Goal: Task Accomplishment & Management: Complete application form

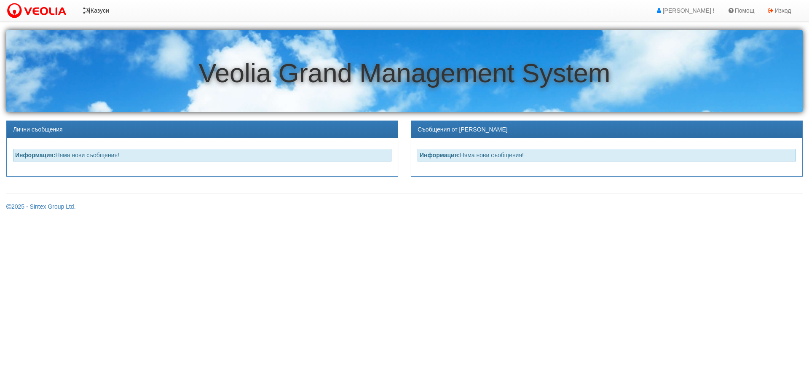
click at [87, 8] on icon at bounding box center [87, 11] width 8 height 6
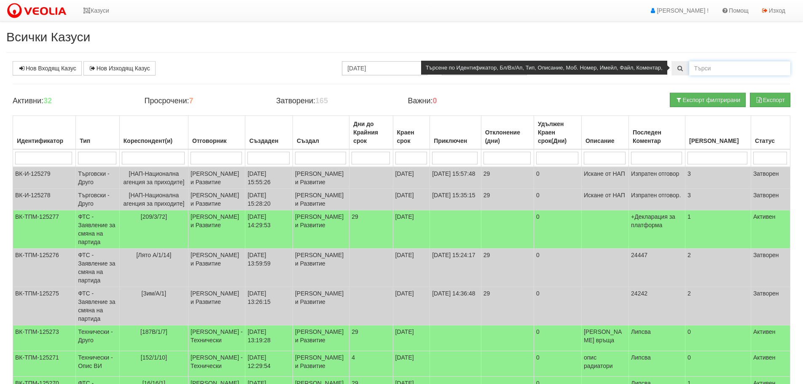
click at [708, 66] on input "text" at bounding box center [739, 68] width 101 height 14
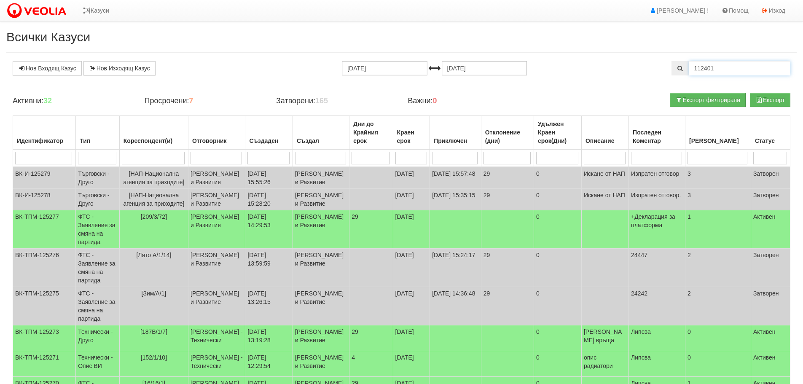
type input "112401"
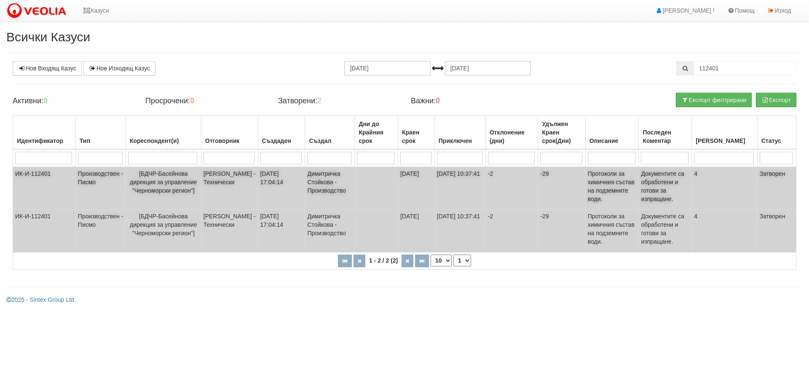
click at [37, 171] on td "ИК-И-112401" at bounding box center [44, 188] width 63 height 43
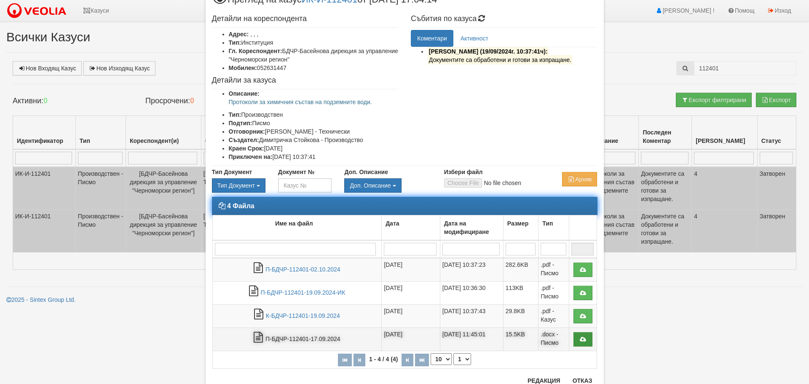
scroll to position [63, 0]
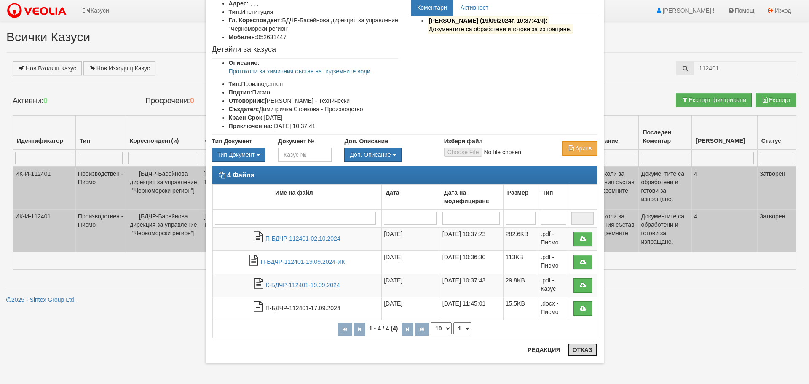
click at [576, 350] on button "Отказ" at bounding box center [583, 349] width 30 height 13
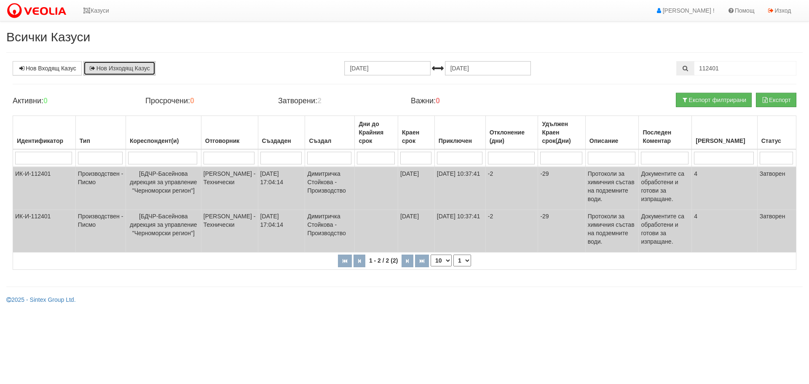
click at [118, 64] on link "Нов Изходящ Казус" at bounding box center [119, 68] width 72 height 14
click at [89, 8] on icon at bounding box center [87, 11] width 8 height 6
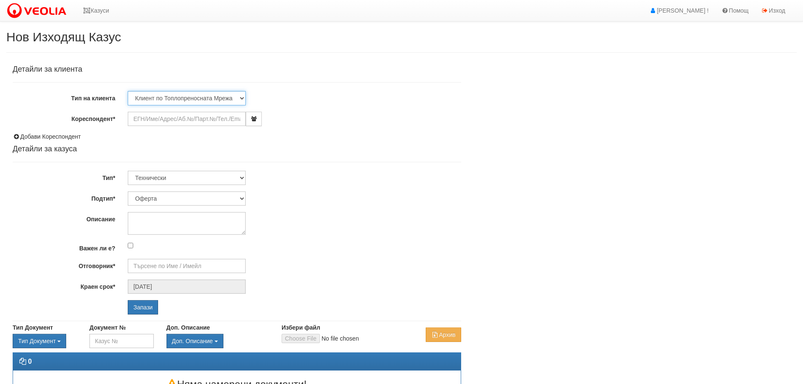
drag, startPoint x: 241, startPoint y: 96, endPoint x: 577, endPoint y: 93, distance: 336.5
click at [244, 97] on select "Клиент по Топлопреносната Мрежа Институция Партньори Други" at bounding box center [187, 98] width 118 height 14
select select "Institution"
click at [128, 91] on select "Клиент по Топлопреносната Мрежа Институция Партньори Други" at bounding box center [187, 98] width 118 height 14
click at [161, 120] on input "Кореспондент*" at bounding box center [187, 119] width 118 height 14
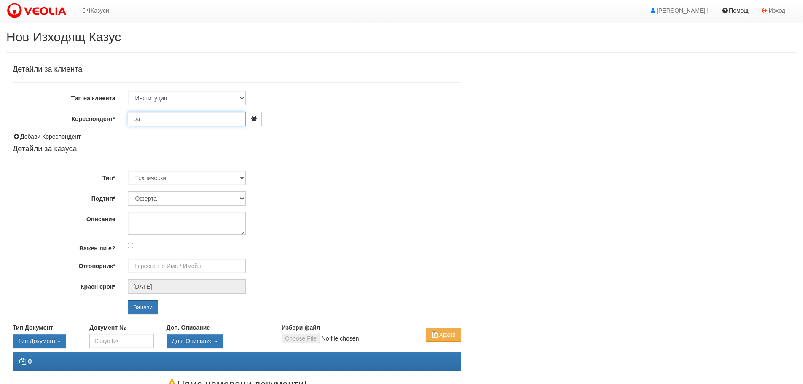
type input "b"
type input "д"
type input "бдчр"
click at [128, 300] on input "Запази" at bounding box center [143, 307] width 30 height 14
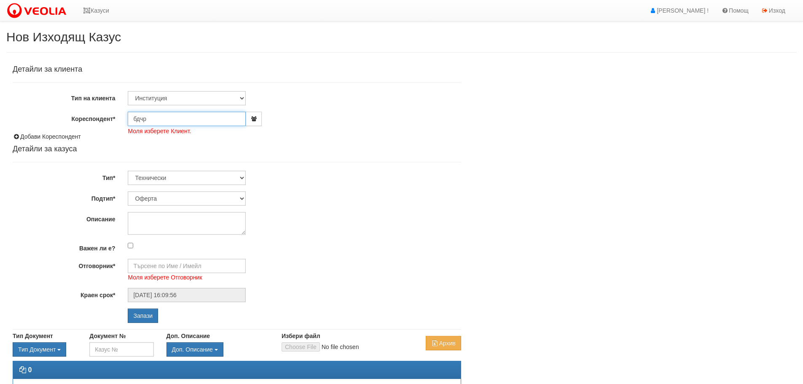
click at [164, 119] on input "бдчр" at bounding box center [187, 119] width 118 height 14
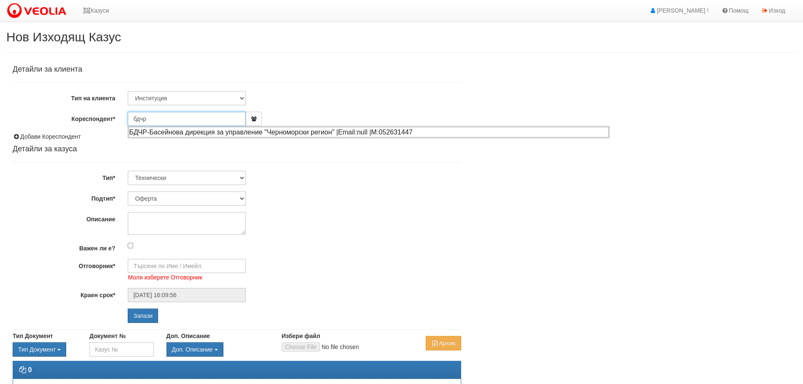
click at [240, 129] on div "БДЧР-Басейнова дирекция за управление "Черноморски регион" |Email:null |М:05263…" at bounding box center [369, 132] width 480 height 11
type input "БДЧР-Басейнова дирекция за управление "Черноморски регион""
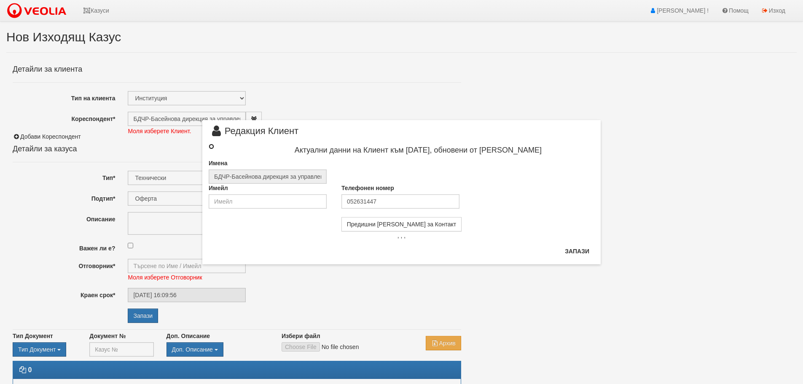
click at [210, 145] on input "radio" at bounding box center [211, 146] width 5 height 5
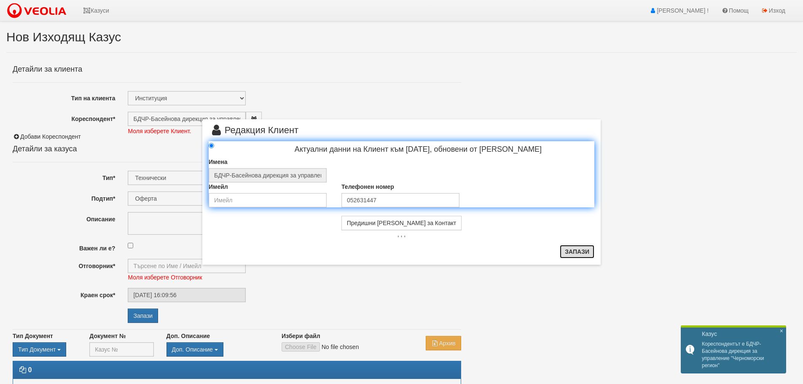
drag, startPoint x: 577, startPoint y: 247, endPoint x: 565, endPoint y: 248, distance: 12.3
click at [576, 247] on button "Запази" at bounding box center [577, 251] width 35 height 13
radio input "true"
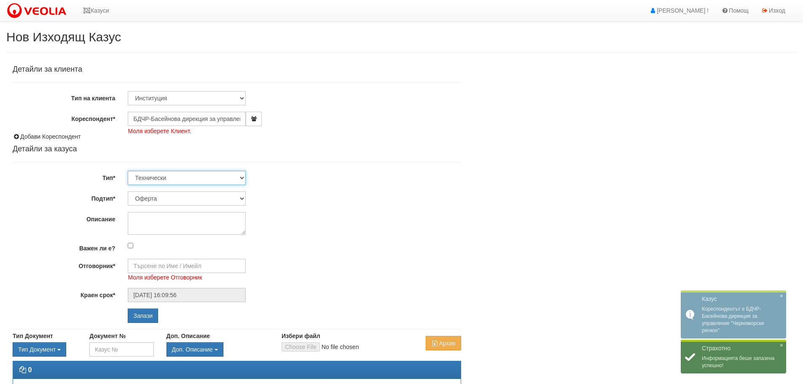
click at [240, 176] on select "Технически ФТС Търговски Административен Производствен Експлоатационен Финансов…" at bounding box center [187, 178] width 118 height 14
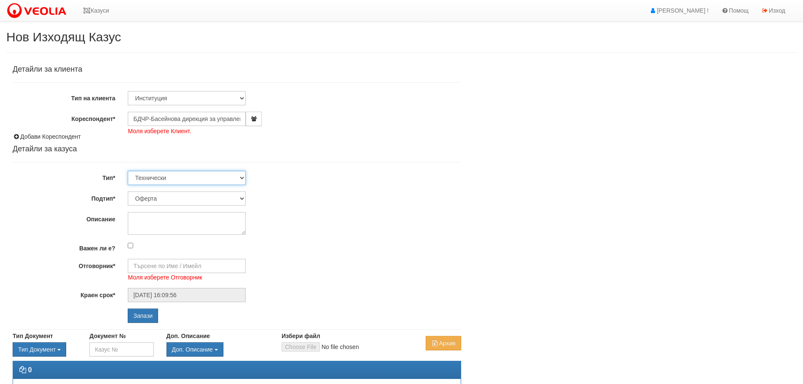
select select "3"
click at [128, 171] on select "Технически ФТС Търговски Административен Производствен Експлоатационен Финансов…" at bounding box center [187, 178] width 118 height 14
drag, startPoint x: 195, startPoint y: 198, endPoint x: 214, endPoint y: 197, distance: 19.0
click at [197, 199] on select "Писмо Възлагателно писмо Придружително писмо Доклад Уведомление Декларация Заяв…" at bounding box center [187, 198] width 118 height 14
click at [128, 191] on select "Писмо Възлагателно писмо Придружително писмо Доклад Уведомление Декларация Заяв…" at bounding box center [187, 198] width 118 height 14
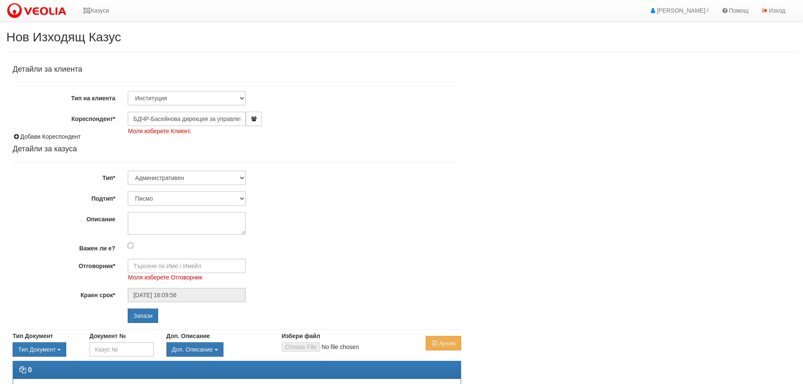
drag, startPoint x: 125, startPoint y: 229, endPoint x: 138, endPoint y: 219, distance: 15.9
click at [135, 221] on div at bounding box center [294, 223] width 346 height 23
drag, startPoint x: 139, startPoint y: 218, endPoint x: 363, endPoint y: 147, distance: 234.9
click at [140, 218] on textarea "Описание" at bounding box center [187, 223] width 118 height 23
click at [171, 218] on textarea "Протоколи от анализи на" at bounding box center [187, 223] width 118 height 23
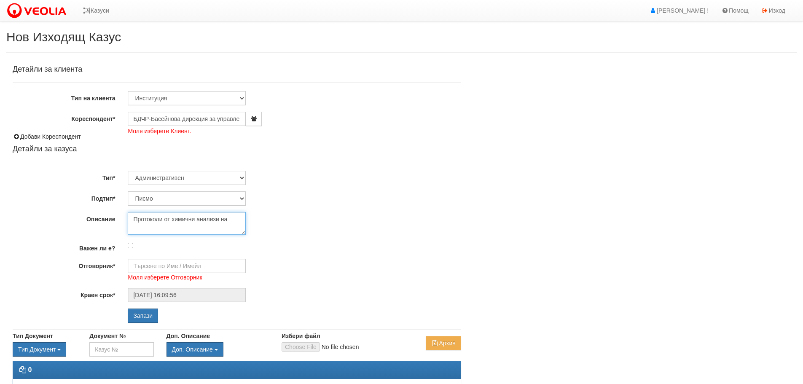
drag, startPoint x: 234, startPoint y: 220, endPoint x: 276, endPoint y: 204, distance: 44.3
click at [236, 219] on textarea "Протоколи от химични анализи на" at bounding box center [187, 223] width 118 height 23
drag, startPoint x: 147, startPoint y: 227, endPoint x: 259, endPoint y: 230, distance: 112.6
click at [153, 228] on textarea "Протоколи от химични анализи на соб=ндажни води" at bounding box center [187, 223] width 118 height 23
type textarea "Протоколи от химични анализи на сондажни води"
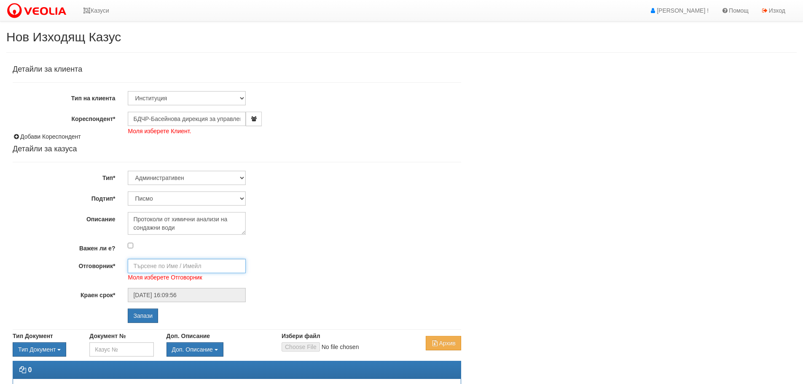
click at [188, 268] on input "Отговорник*" at bounding box center [187, 266] width 118 height 14
click at [176, 288] on div "[PERSON_NAME] - Технически" at bounding box center [369, 289] width 480 height 11
type input "[PERSON_NAME] - Технически"
drag, startPoint x: 393, startPoint y: 215, endPoint x: 429, endPoint y: 209, distance: 37.1
click at [394, 215] on div "Протоколи от химични анализи на сондажни води" at bounding box center [294, 223] width 346 height 23
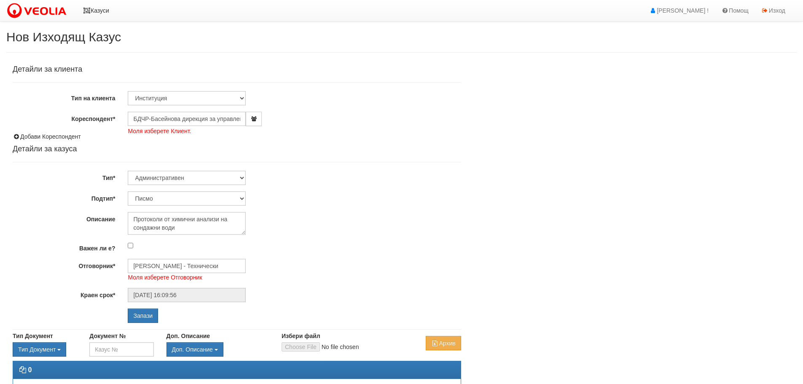
click at [88, 9] on icon at bounding box center [87, 11] width 8 height 6
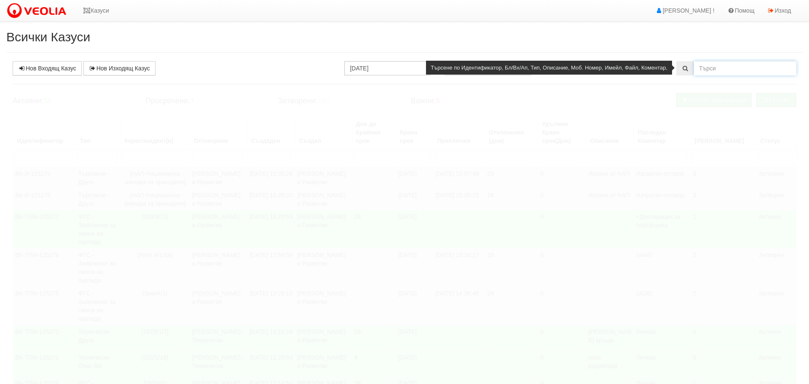
click at [710, 71] on input "text" at bounding box center [745, 68] width 102 height 14
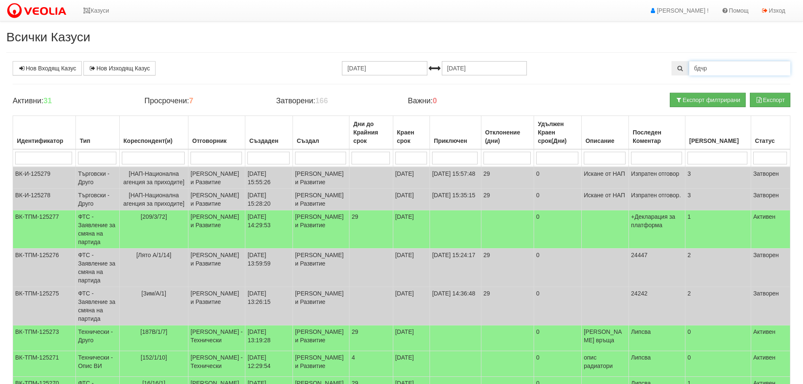
type input "бдчр"
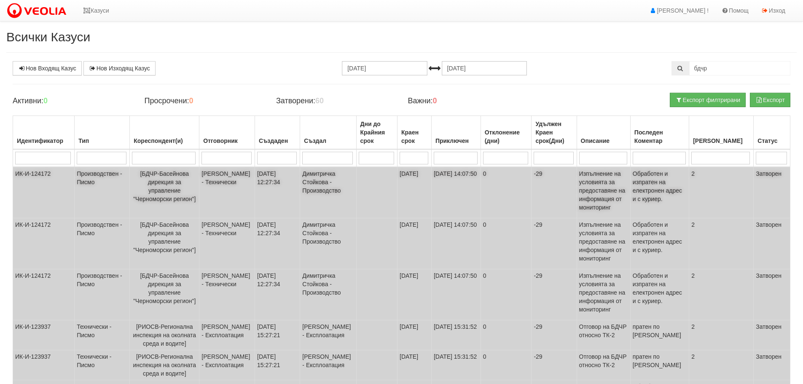
click at [35, 172] on td "ИК-И-124172" at bounding box center [44, 192] width 62 height 51
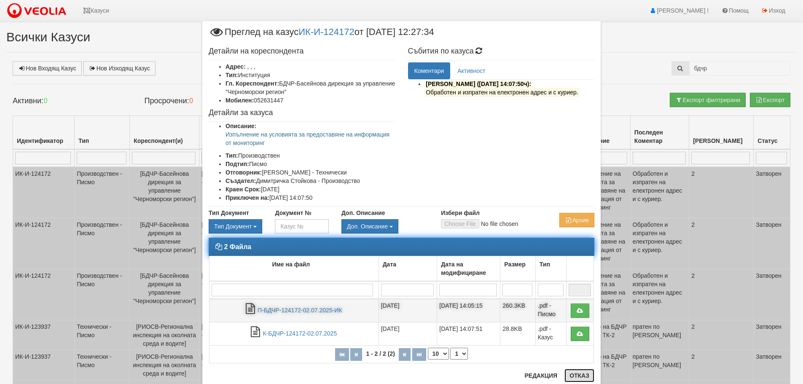
drag, startPoint x: 576, startPoint y: 374, endPoint x: 464, endPoint y: 307, distance: 130.7
click at [565, 368] on div "× Преглед на казус ИК-И-124172 от 02/07/2025 12:27:34 Детайли на кореспондента …" at bounding box center [401, 205] width 398 height 368
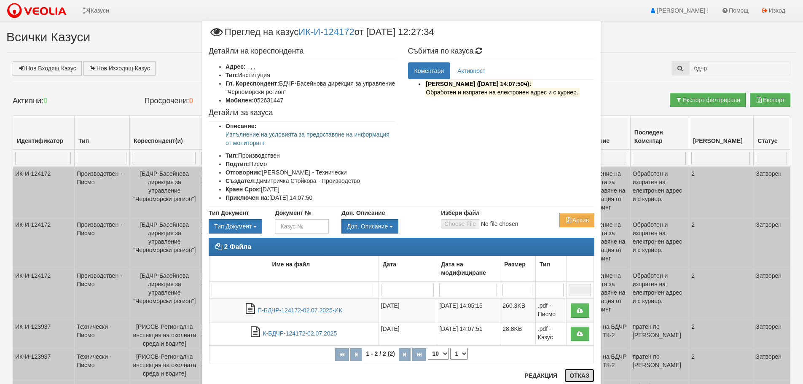
click at [578, 374] on button "Отказ" at bounding box center [580, 375] width 30 height 13
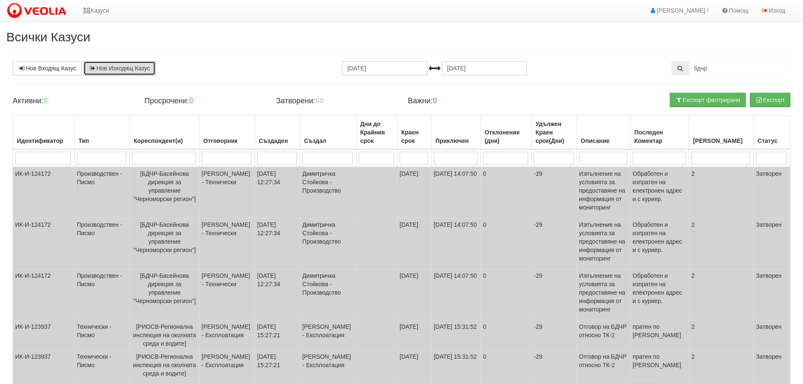
click at [112, 64] on link "Нов Изходящ Казус" at bounding box center [119, 68] width 72 height 14
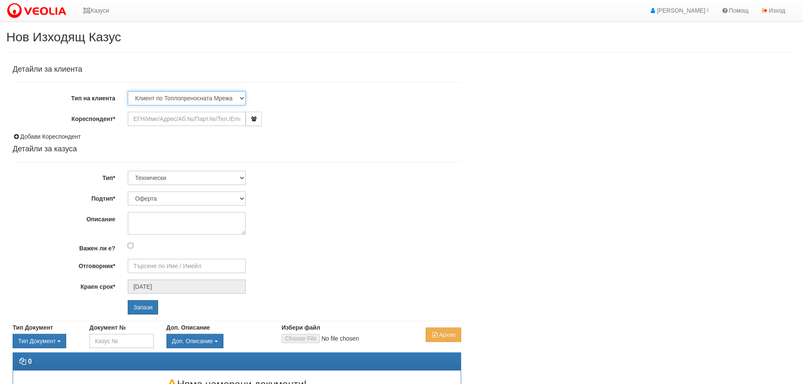
click at [239, 96] on select "Клиент по Топлопреносната Мрежа Институция Партньори Други" at bounding box center [187, 98] width 118 height 14
select select "Institution"
click at [128, 91] on select "Клиент по Топлопреносната Мрежа Институция Партньори Други" at bounding box center [187, 98] width 118 height 14
click at [174, 116] on input "Кореспондент*" at bounding box center [187, 119] width 118 height 14
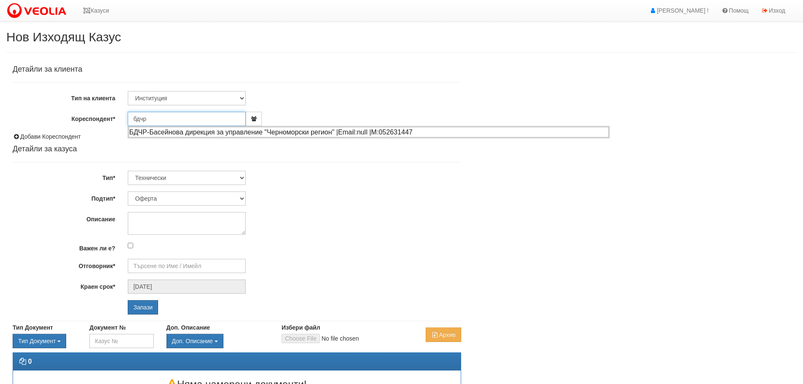
click at [139, 132] on div "БДЧР-Басейнова дирекция за управление "Черноморски регион" |Email:null |М:05263…" at bounding box center [369, 132] width 480 height 11
type input "БДЧР-Басейнова дирекция за управление "Черноморски регион""
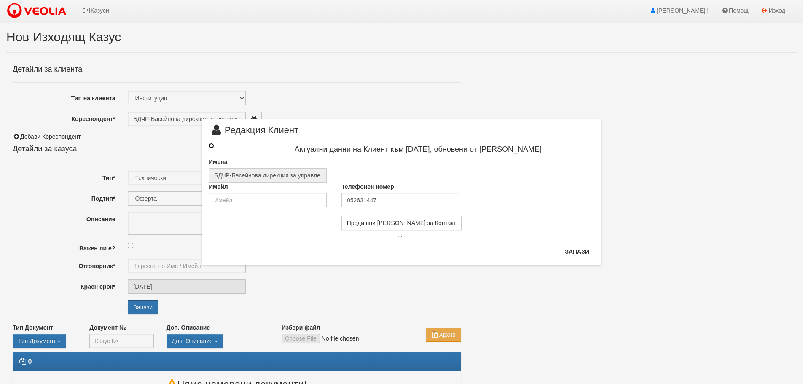
click at [210, 143] on input "radio" at bounding box center [211, 145] width 5 height 5
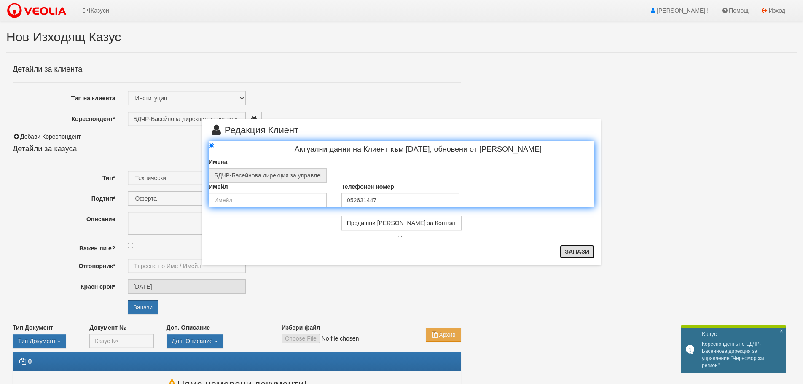
drag, startPoint x: 573, startPoint y: 253, endPoint x: 562, endPoint y: 253, distance: 10.2
click at [567, 253] on button "Запази" at bounding box center [577, 251] width 35 height 13
radio input "true"
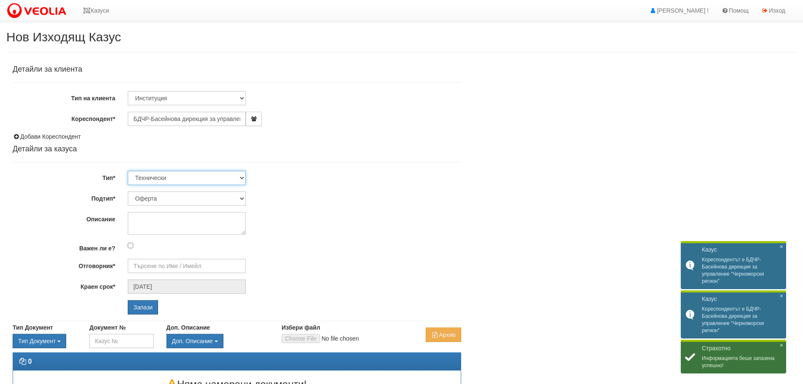
click at [241, 177] on select "Технически ФТС Търговски Административен Производствен Експлоатационен Финансов…" at bounding box center [187, 178] width 118 height 14
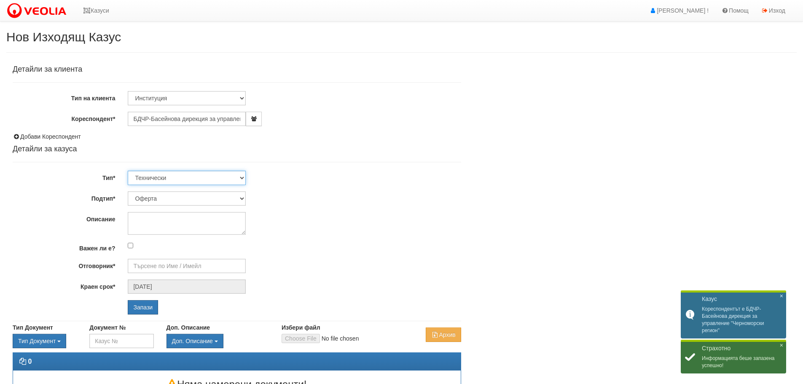
select select "4"
click at [128, 171] on select "Технически ФТС Търговски Административен Производствен Експлоатационен Финансов…" at bounding box center [187, 178] width 118 height 14
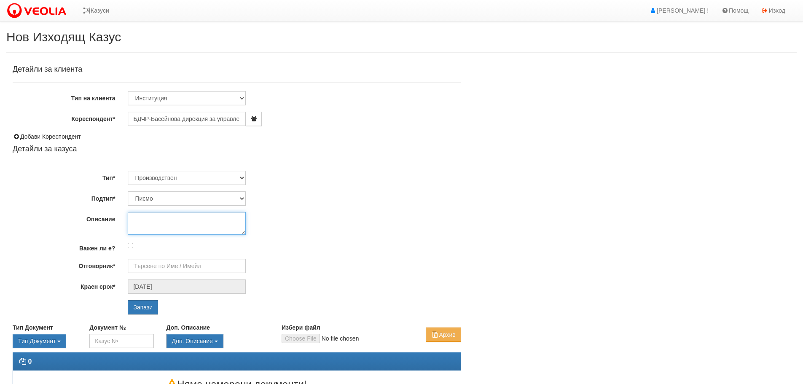
drag, startPoint x: 203, startPoint y: 216, endPoint x: 334, endPoint y: 164, distance: 141.7
click at [217, 210] on div "Детайли за клиента Тип на клиента Клиент по Топлопреносната Мрежа Институция Па…" at bounding box center [237, 189] width 449 height 249
type textarea "Протоколи химичен анализ подземни води"
click at [199, 267] on input "Отговорник*" at bounding box center [187, 266] width 118 height 14
click at [180, 280] on div "[PERSON_NAME] - Технически" at bounding box center [369, 279] width 480 height 11
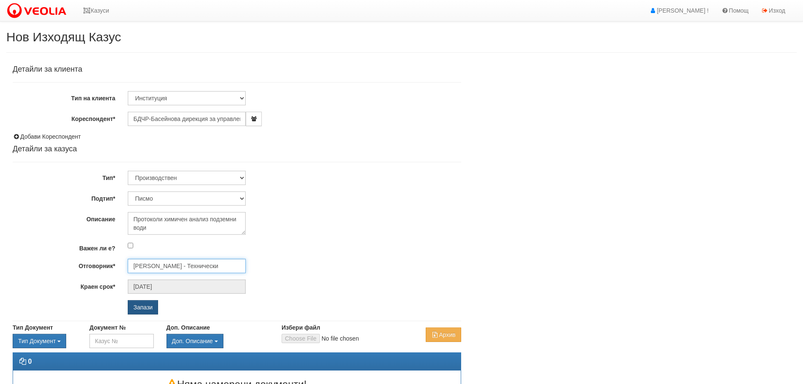
type input "[PERSON_NAME] - Технически"
drag, startPoint x: 145, startPoint y: 303, endPoint x: 809, endPoint y: 111, distance: 691.1
click at [160, 296] on div "Детайли за клиента Тип на клиента Клиент по Топлопреносната Мрежа Институция Па…" at bounding box center [237, 189] width 449 height 249
click at [145, 306] on input "Запази" at bounding box center [143, 307] width 30 height 14
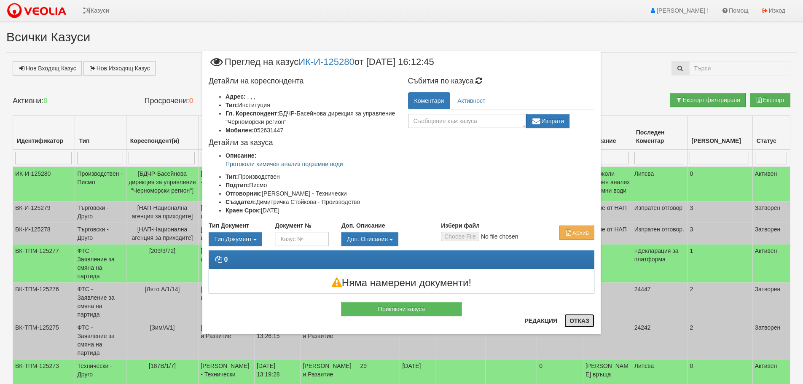
click at [576, 320] on button "Отказ" at bounding box center [580, 320] width 30 height 13
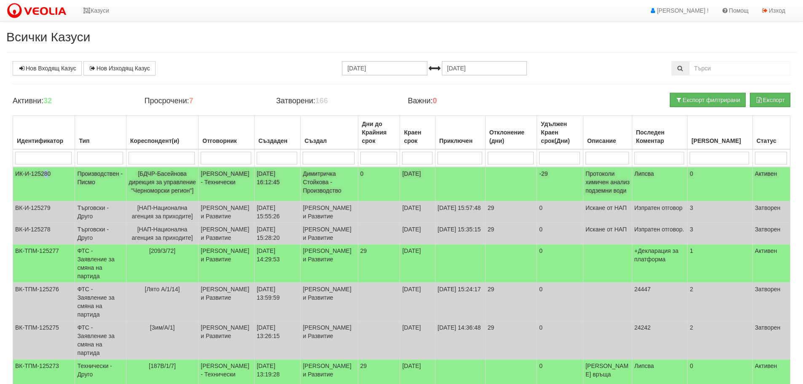
click at [44, 170] on td "ИК-И-125280" at bounding box center [44, 184] width 62 height 35
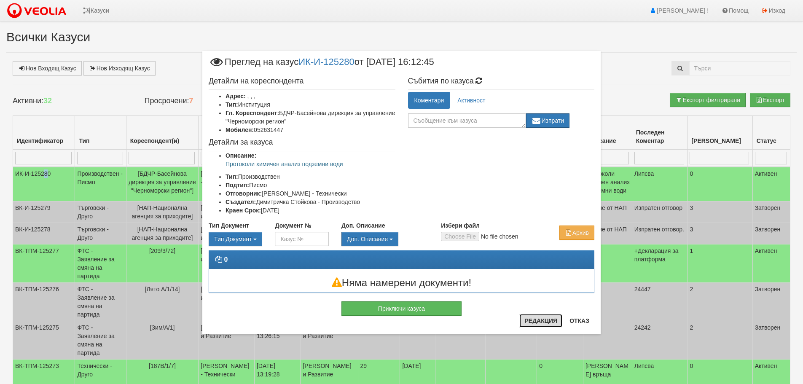
click at [543, 320] on button "Редакция" at bounding box center [540, 320] width 43 height 13
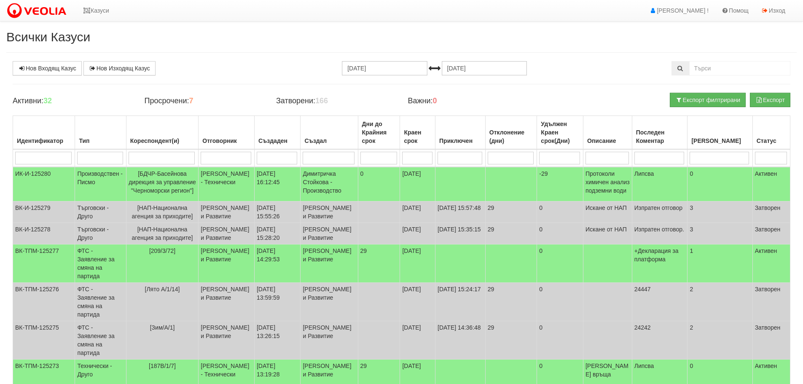
drag, startPoint x: 592, startPoint y: 32, endPoint x: 587, endPoint y: 34, distance: 5.7
click at [590, 32] on h2 "Всички Казуси" at bounding box center [401, 37] width 791 height 14
click at [32, 175] on td "ИК-И-125280" at bounding box center [44, 184] width 62 height 35
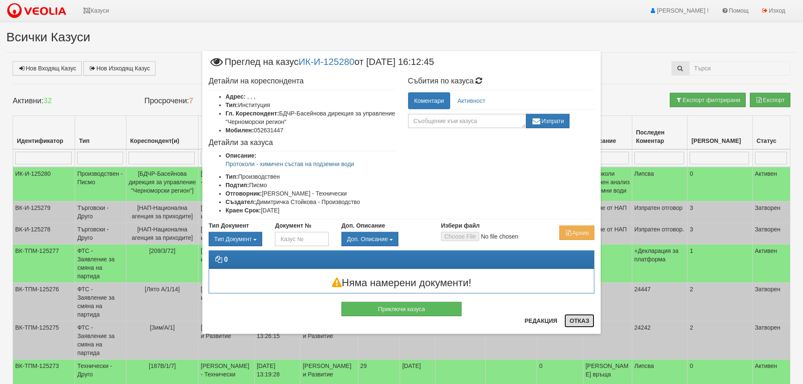
click at [583, 318] on button "Отказ" at bounding box center [580, 320] width 30 height 13
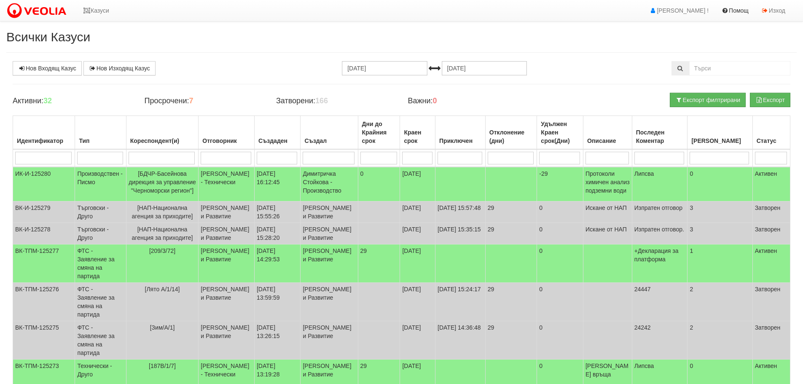
drag, startPoint x: 311, startPoint y: 34, endPoint x: 745, endPoint y: 6, distance: 435.5
click at [317, 34] on h2 "Всички Казуси" at bounding box center [401, 37] width 791 height 14
click at [630, 175] on p "Протоколи химичен анализ подземни води" at bounding box center [608, 181] width 44 height 25
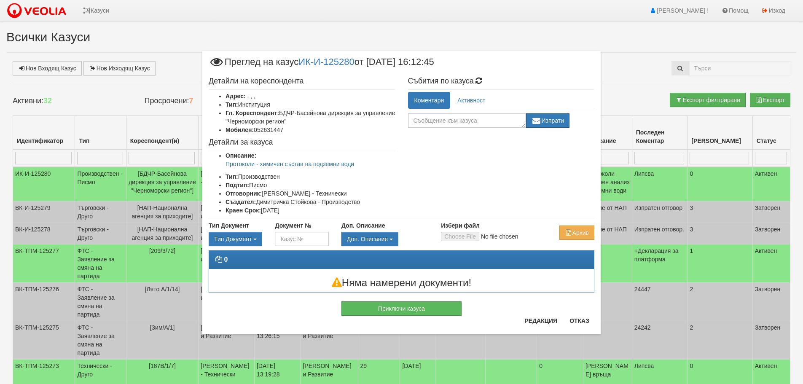
drag, startPoint x: 270, startPoint y: 163, endPoint x: 291, endPoint y: 165, distance: 20.8
click at [271, 164] on p "Протоколи - химичен състав на подземни води" at bounding box center [311, 164] width 170 height 8
drag, startPoint x: 551, startPoint y: 160, endPoint x: 509, endPoint y: 140, distance: 46.2
click at [550, 160] on div "Детайли на кореспондента Адрес: , , , Тип: Институция Гл. Кореспондент: БДЧР-Ба…" at bounding box center [401, 146] width 398 height 146
drag, startPoint x: 582, startPoint y: 320, endPoint x: 577, endPoint y: 317, distance: 6.2
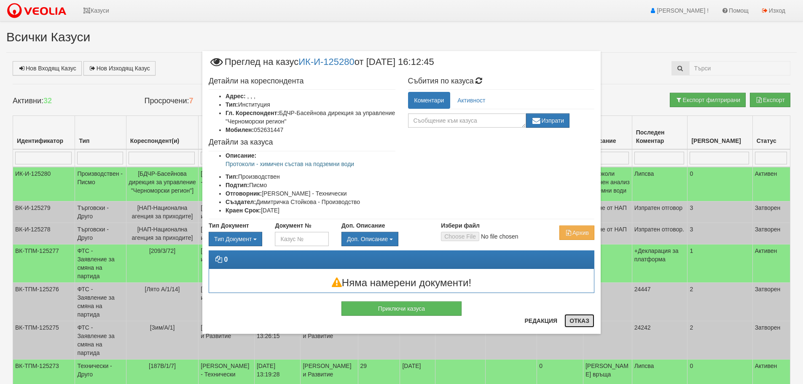
click at [577, 317] on button "Отказ" at bounding box center [580, 320] width 30 height 13
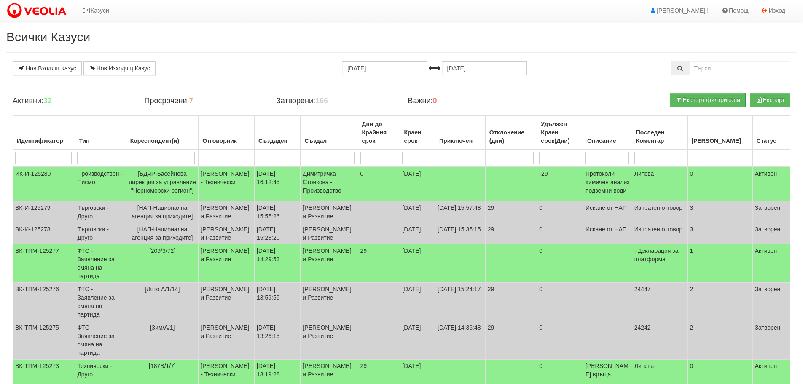
click at [627, 40] on h2 "Всички Казуси" at bounding box center [401, 37] width 791 height 14
click at [624, 172] on p "Протоколи химичен анализ подземни води" at bounding box center [608, 181] width 44 height 25
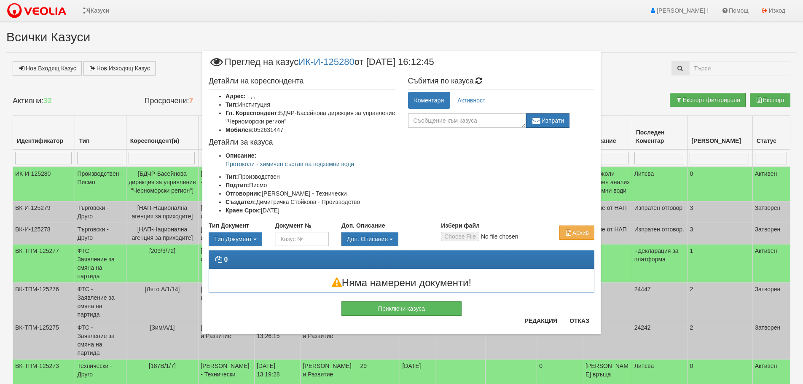
click at [562, 147] on div "Детайли на кореспондента Адрес: , , , Тип: Институция Гл. Кореспондент: БДЧР-Ба…" at bounding box center [401, 146] width 398 height 146
click at [331, 166] on p "Протоколи - химичен състав на подземни води" at bounding box center [311, 164] width 170 height 8
drag, startPoint x: 586, startPoint y: 321, endPoint x: 581, endPoint y: 260, distance: 60.9
click at [586, 320] on button "Отказ" at bounding box center [580, 320] width 30 height 13
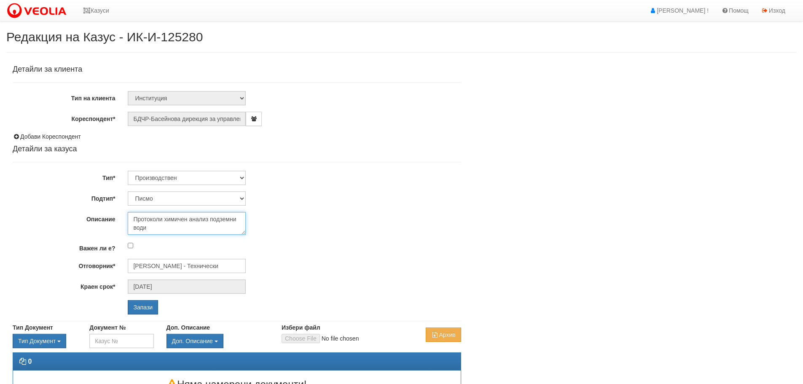
drag, startPoint x: 188, startPoint y: 219, endPoint x: 209, endPoint y: 219, distance: 20.2
click at [209, 219] on textarea "Протоколи химичен анализ подземни води" at bounding box center [187, 223] width 118 height 23
click at [164, 218] on textarea "Протоколи химичен анализ подземни води" at bounding box center [187, 223] width 118 height 23
type textarea "Протоколи - химичен състав на подземни води"
drag, startPoint x: 143, startPoint y: 304, endPoint x: 147, endPoint y: 301, distance: 4.6
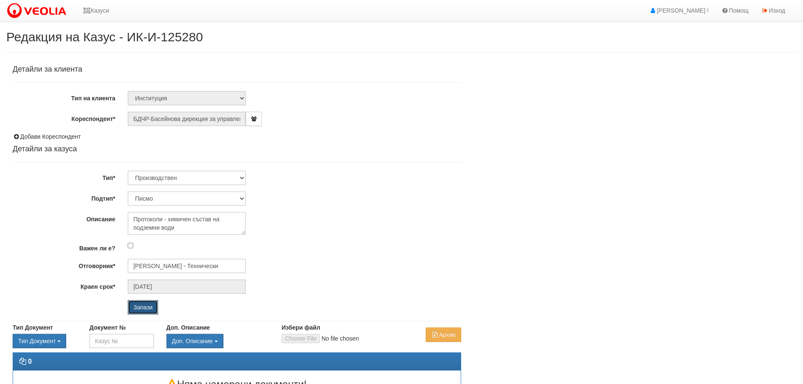
click at [147, 301] on input "Запази" at bounding box center [143, 307] width 30 height 14
